Goal: Information Seeking & Learning: Learn about a topic

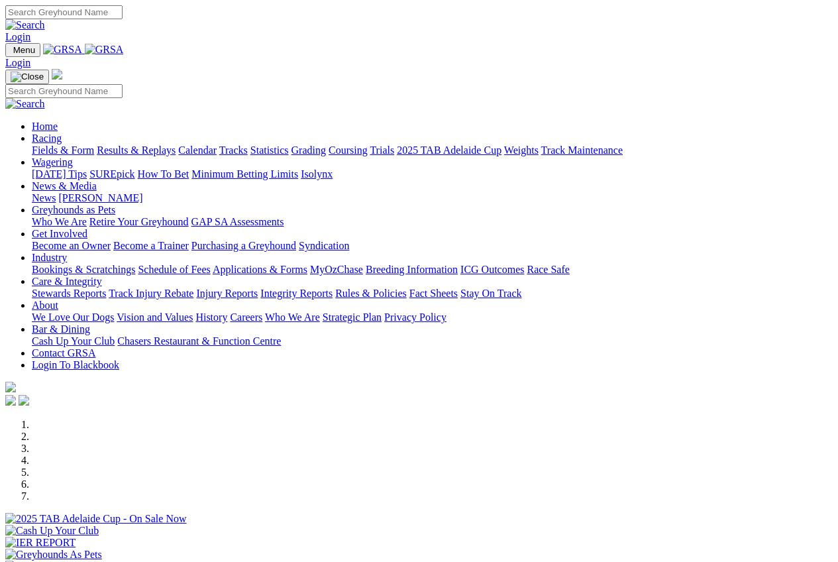
scroll to position [265, 0]
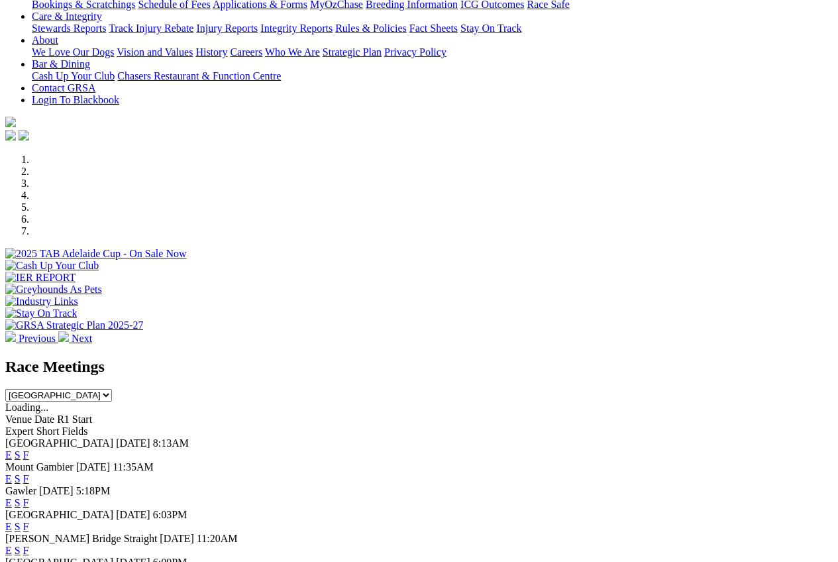
click at [29, 473] on link "F" at bounding box center [26, 478] width 6 height 11
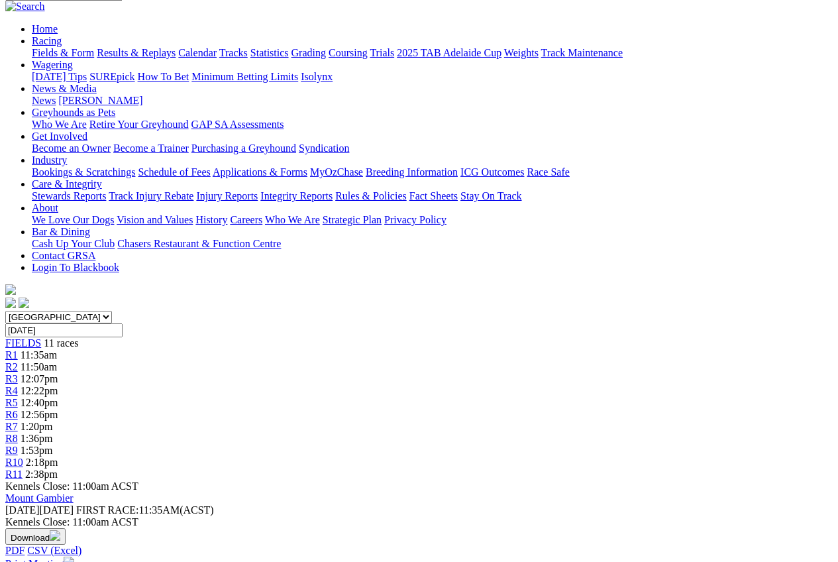
scroll to position [133, 0]
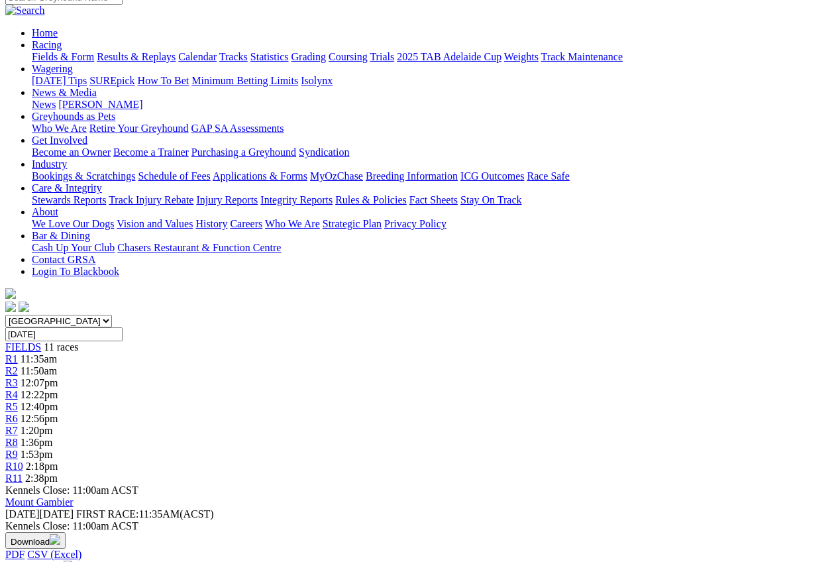
scroll to position [133, 0]
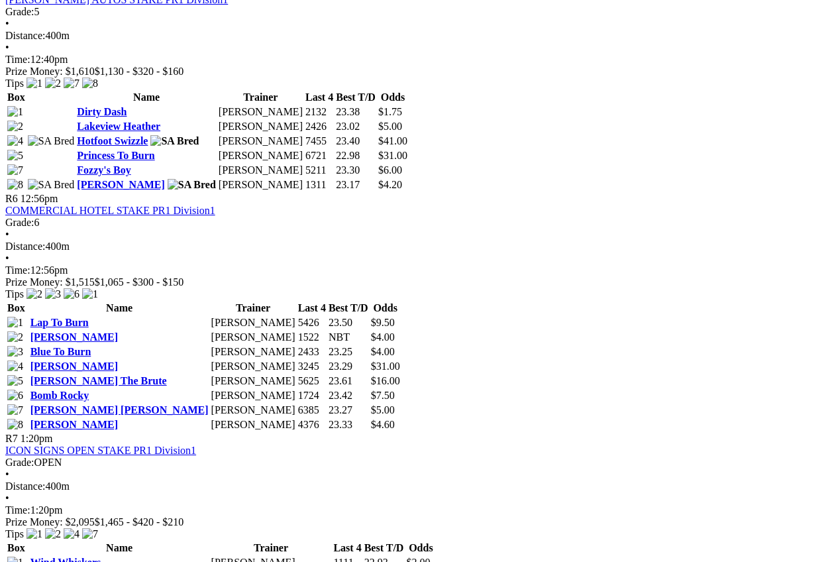
scroll to position [1524, 0]
